Goal: Information Seeking & Learning: Learn about a topic

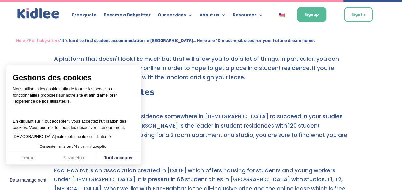
scroll to position [914, 0]
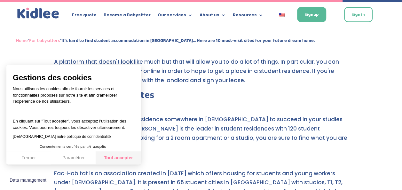
click at [114, 156] on button "Tout accepter" at bounding box center [118, 157] width 45 height 13
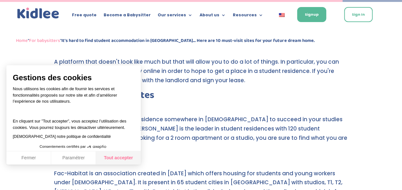
checkbox input "true"
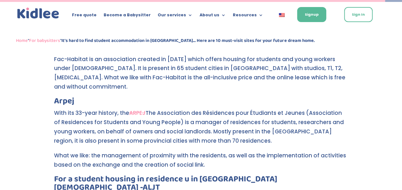
scroll to position [1029, 0]
drag, startPoint x: 80, startPoint y: 82, endPoint x: 49, endPoint y: 83, distance: 30.4
copy h3 "Arpej"
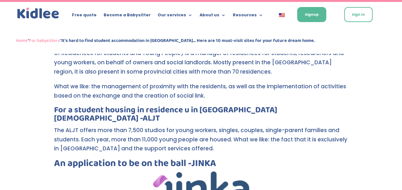
scroll to position [1098, 0]
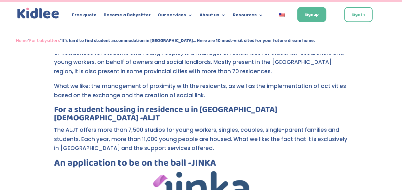
click at [275, 105] on h3 "For a student housing in residence u in [GEOGRAPHIC_DATA][DEMOGRAPHIC_DATA]" at bounding box center [201, 115] width 294 height 20
click at [160, 111] on link "ALJT" at bounding box center [151, 117] width 17 height 13
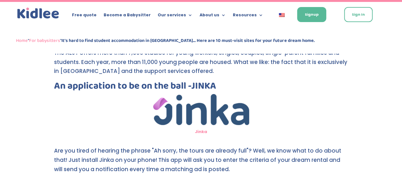
scroll to position [1170, 0]
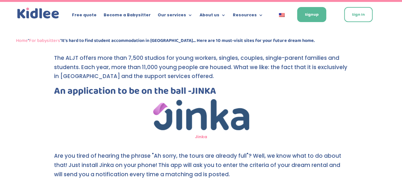
click at [203, 134] on link "Jinka" at bounding box center [201, 137] width 12 height 6
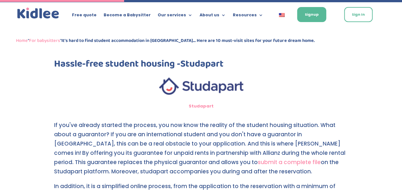
scroll to position [331, 0]
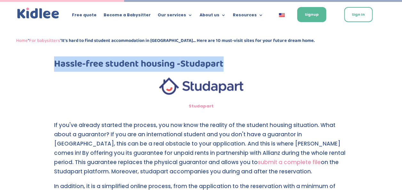
drag, startPoint x: 53, startPoint y: 64, endPoint x: 228, endPoint y: 60, distance: 174.9
click at [228, 60] on h2 "Hassle-free student housing - Studapart" at bounding box center [201, 65] width 294 height 13
click at [238, 69] on h2 "Hassle-free student housing - Studapart" at bounding box center [201, 65] width 294 height 13
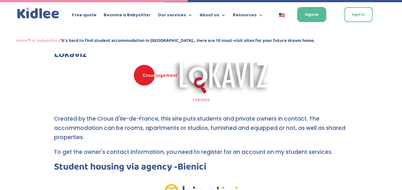
scroll to position [501, 0]
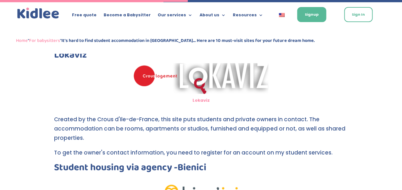
click at [200, 100] on link "Lokaviz" at bounding box center [200, 100] width 17 height 6
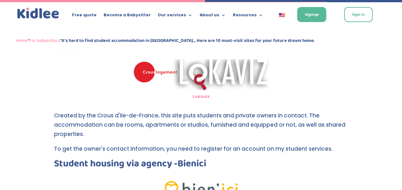
scroll to position [564, 0]
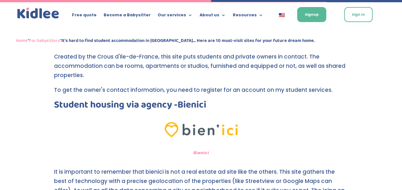
click at [199, 152] on link "Bienici" at bounding box center [200, 152] width 15 height 6
